Goal: Task Accomplishment & Management: Complete application form

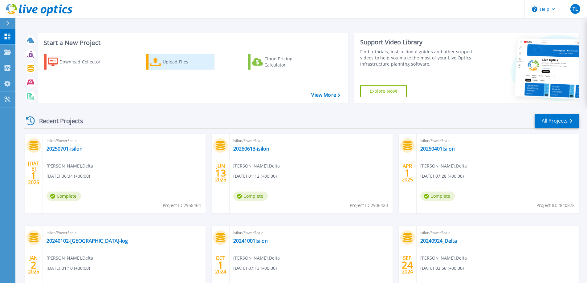
click at [166, 64] on div "Upload Files" at bounding box center [187, 62] width 49 height 12
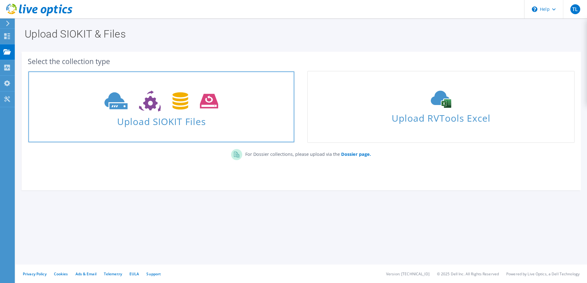
click at [184, 100] on use at bounding box center [161, 101] width 114 height 21
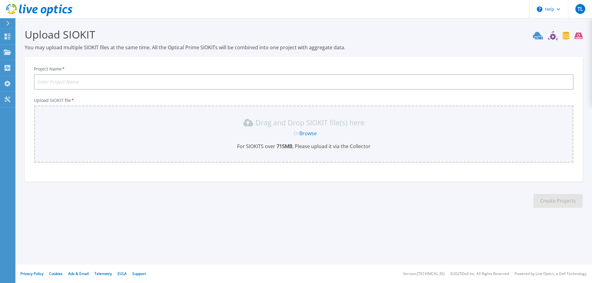
click at [173, 82] on input "Project Name *" at bounding box center [303, 81] width 539 height 15
click at [47, 82] on input "20260613-isilon" at bounding box center [303, 81] width 539 height 15
type input "20251007-isilon"
click at [307, 134] on link "Browse" at bounding box center [307, 133] width 17 height 7
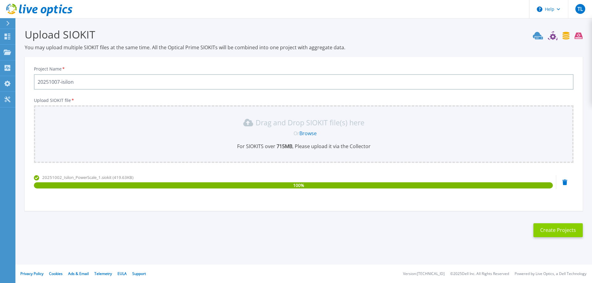
click at [549, 230] on button "Create Projects" at bounding box center [557, 230] width 49 height 14
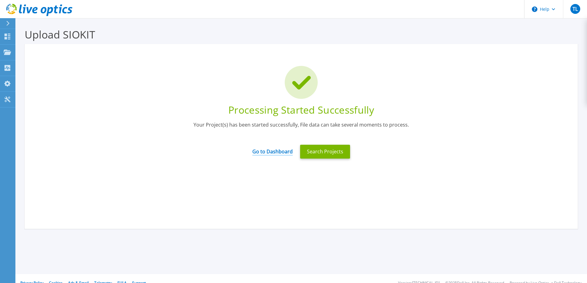
click at [272, 151] on link "Go to Dashboard" at bounding box center [272, 150] width 40 height 12
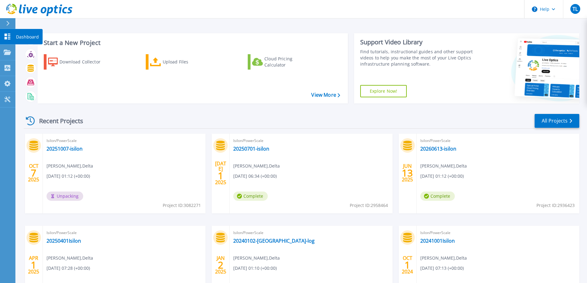
click at [5, 21] on button at bounding box center [7, 23] width 15 height 11
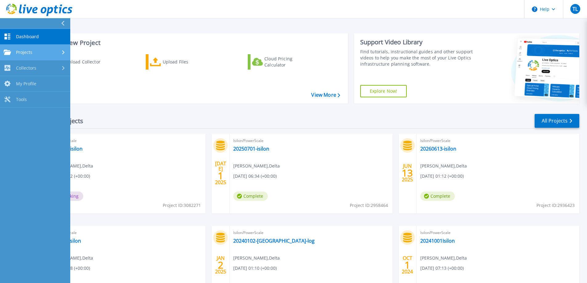
click at [20, 53] on span "Projects" at bounding box center [24, 53] width 16 height 6
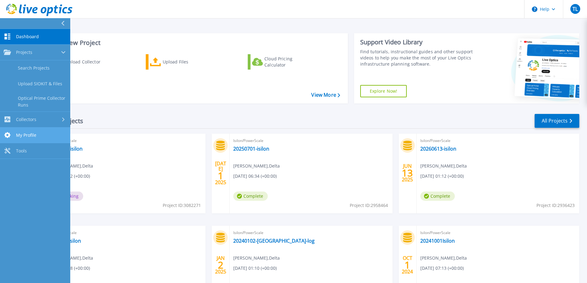
click at [33, 139] on link "My Profile My Profile" at bounding box center [35, 136] width 70 height 16
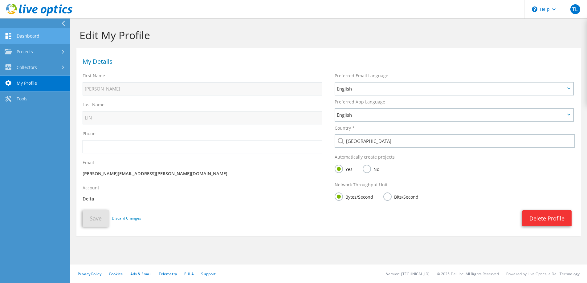
click at [27, 35] on link "Dashboard" at bounding box center [35, 37] width 70 height 16
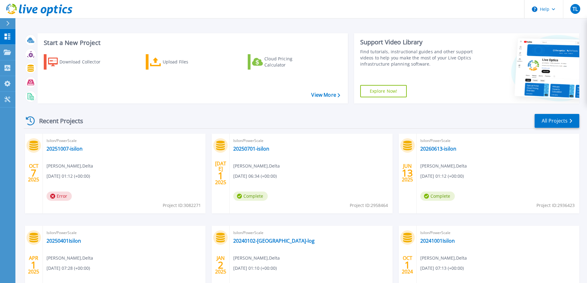
click at [152, 151] on div "Isilon/PowerScale 20251007-isilon TERRY LIN , Delta 10/07/2025, 01:12 (+00:00) …" at bounding box center [124, 174] width 163 height 80
click at [553, 10] on icon at bounding box center [553, 9] width 3 height 2
click at [551, 39] on link "Contact Support" at bounding box center [559, 41] width 69 height 15
click at [552, 43] on link "Contact Support" at bounding box center [559, 41] width 69 height 15
click at [7, 26] on div at bounding box center [11, 23] width 10 height 10
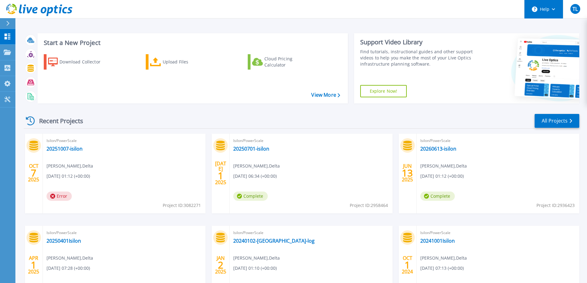
click at [545, 8] on button "Help" at bounding box center [543, 9] width 39 height 18
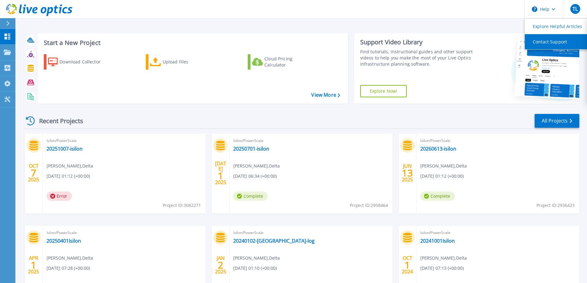
click at [548, 41] on link "Contact Support" at bounding box center [559, 41] width 69 height 15
click at [559, 42] on link "Contact Support" at bounding box center [559, 41] width 69 height 15
click at [440, 22] on div "Start a New Project Download Collector Upload Files Cloud Pricing Calculator Vi…" at bounding box center [301, 161] width 572 height 323
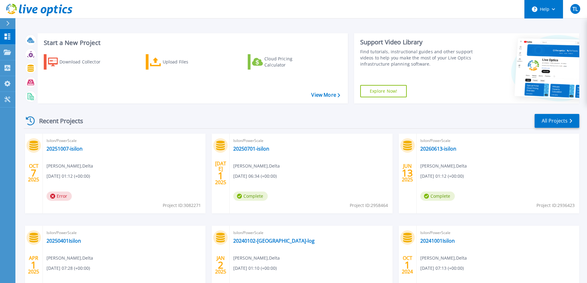
click at [552, 9] on icon at bounding box center [553, 9] width 3 height 2
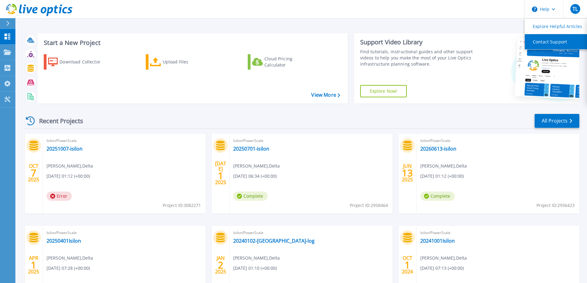
click at [556, 42] on link "Contact Support" at bounding box center [559, 41] width 69 height 15
click at [441, 27] on div "Start a New Project Download Collector Upload Files Cloud Pricing Calculator Vi…" at bounding box center [301, 161] width 572 height 323
click at [8, 24] on icon at bounding box center [7, 23] width 3 height 5
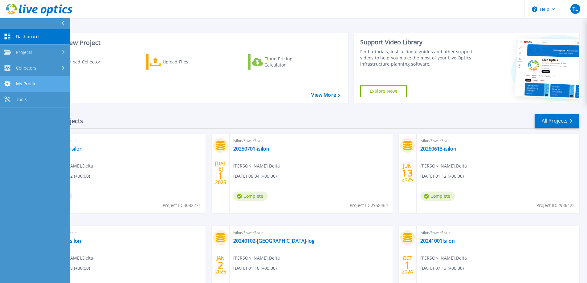
click at [37, 84] on link "My Profile My Profile" at bounding box center [35, 84] width 70 height 16
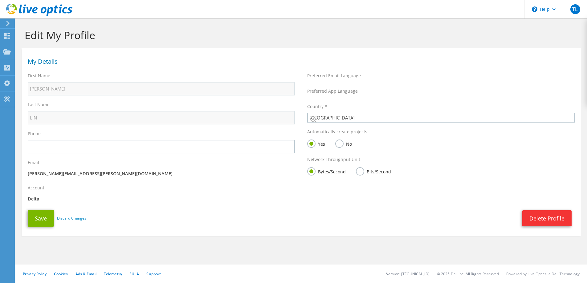
select select "220"
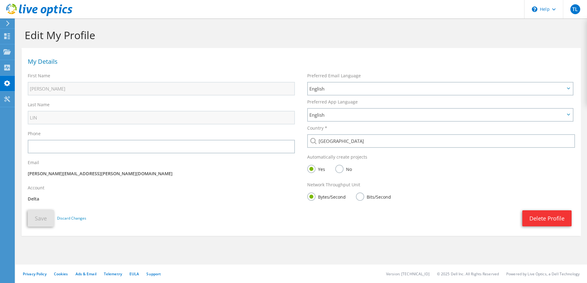
click at [7, 26] on icon at bounding box center [8, 24] width 5 height 6
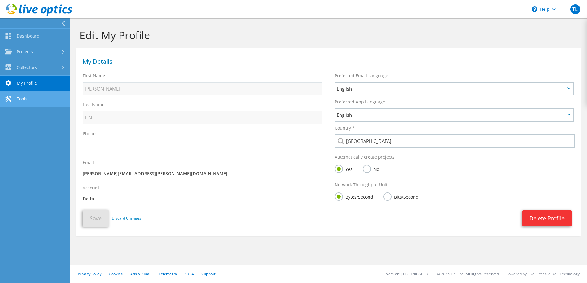
click at [28, 98] on link "Tools" at bounding box center [35, 100] width 70 height 16
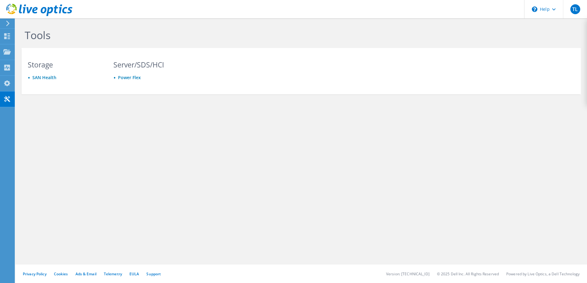
click at [9, 22] on icon at bounding box center [8, 24] width 5 height 6
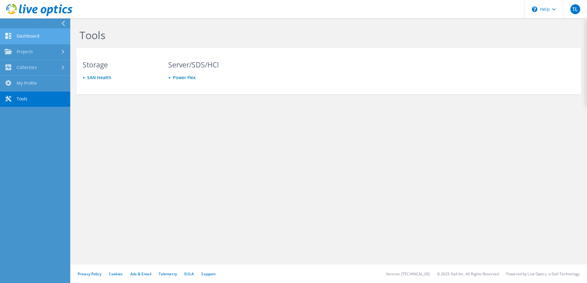
click at [35, 39] on link "Dashboard" at bounding box center [35, 37] width 70 height 16
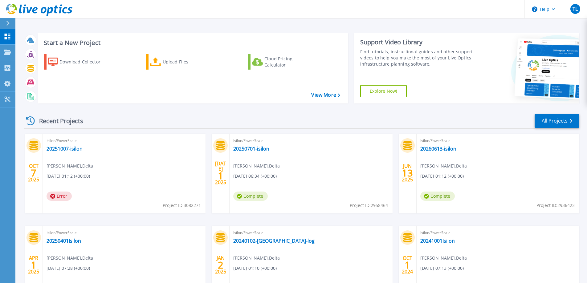
click at [427, 108] on div "Start a New Project Download Collector Upload Files Cloud Pricing Calculator Vi…" at bounding box center [301, 68] width 555 height 80
click at [535, 9] on circle at bounding box center [535, 9] width 6 height 6
click at [542, 43] on link "Contact Support" at bounding box center [559, 41] width 69 height 15
click at [10, 22] on div at bounding box center [11, 23] width 10 height 10
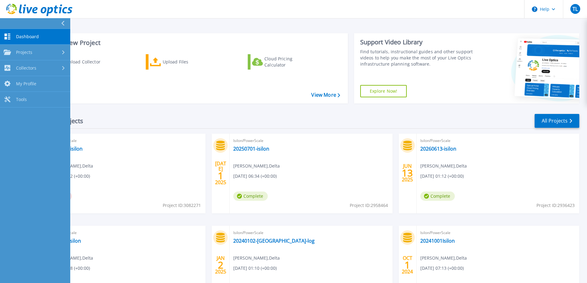
click at [34, 12] on icon at bounding box center [34, 10] width 5 height 6
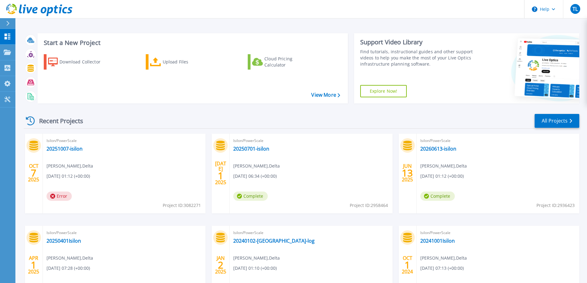
click at [332, 26] on div "Start a New Project Download Collector Upload Files Cloud Pricing Calculator Vi…" at bounding box center [301, 161] width 572 height 323
